Goal: Transaction & Acquisition: Download file/media

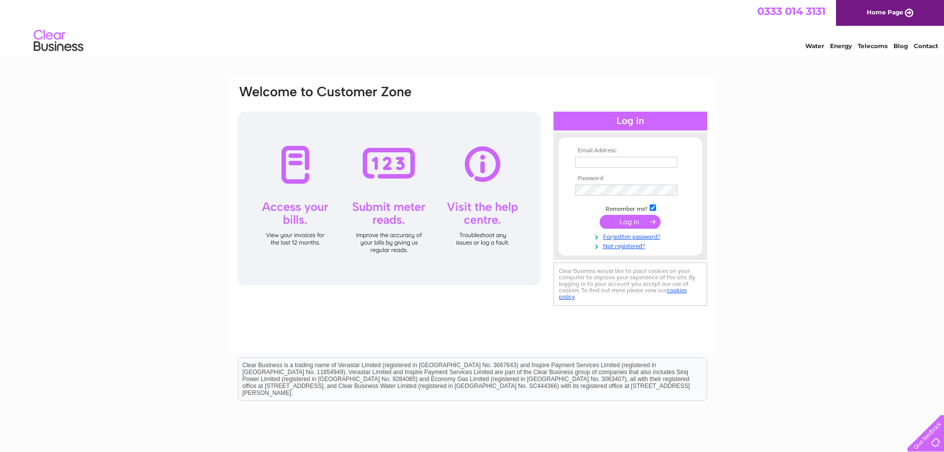
click at [622, 165] on input "text" at bounding box center [626, 162] width 102 height 11
type input "gmilligan@angusdundee.co.uk"
click at [600, 216] on input "submit" at bounding box center [630, 223] width 61 height 14
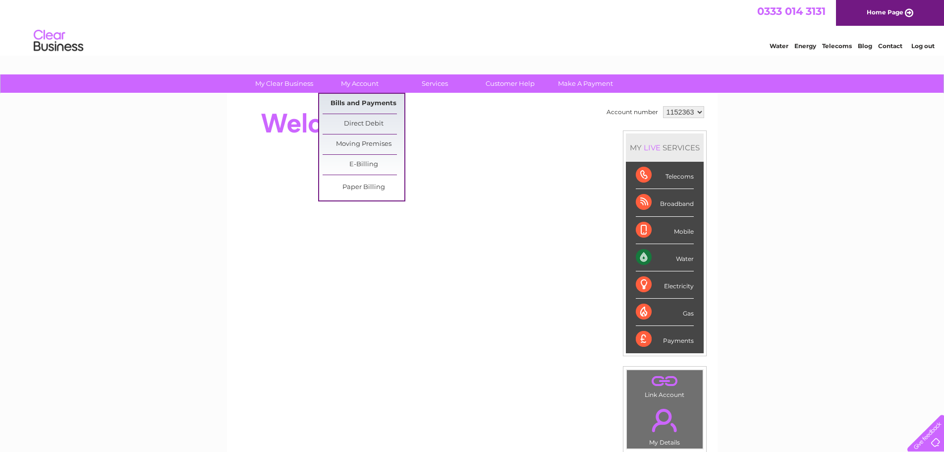
click at [350, 96] on link "Bills and Payments" at bounding box center [364, 104] width 82 height 20
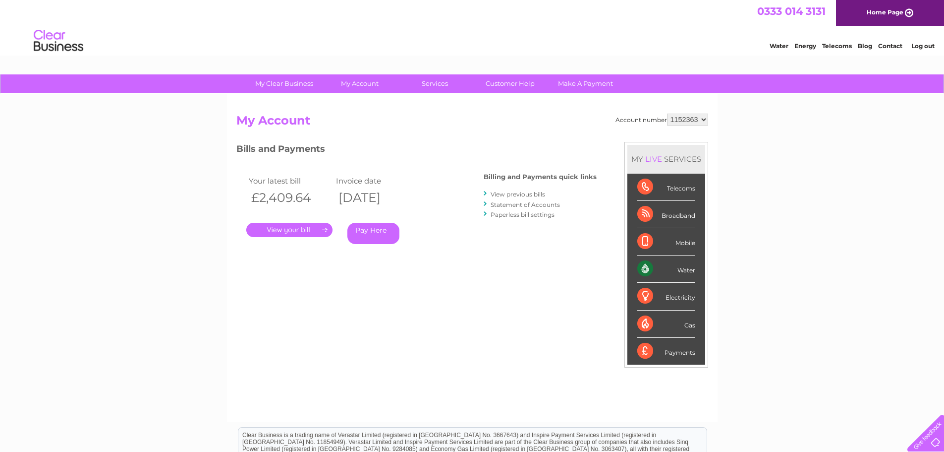
click at [317, 227] on link "." at bounding box center [289, 230] width 86 height 14
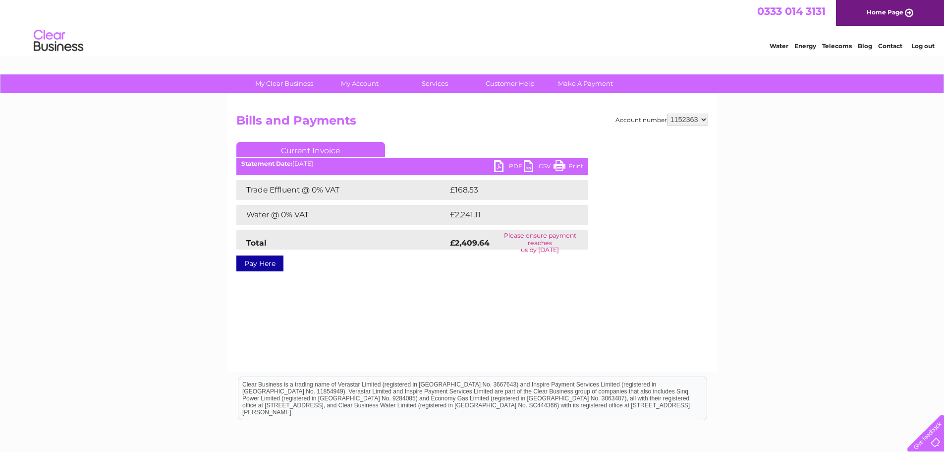
click at [507, 166] on link "PDF" at bounding box center [509, 167] width 30 height 14
click at [703, 118] on select "1152363 1156033" at bounding box center [687, 120] width 41 height 12
select select "1156033"
click at [668, 114] on select "1152363 1156033" at bounding box center [687, 120] width 41 height 12
click at [496, 163] on link "PDF" at bounding box center [509, 167] width 30 height 14
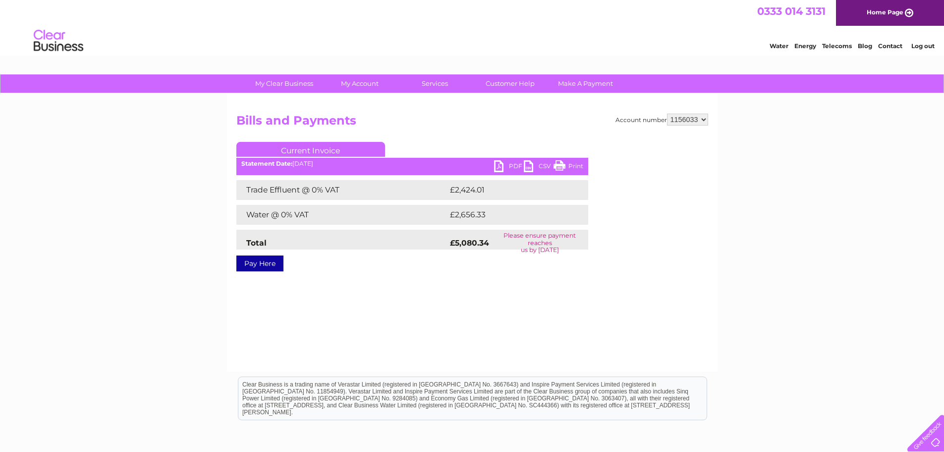
click at [554, 312] on div "Account number 1152363 1156033 Bills and Payments Current Invoice PDF CSV Print" at bounding box center [472, 233] width 491 height 278
